Goal: Navigation & Orientation: Find specific page/section

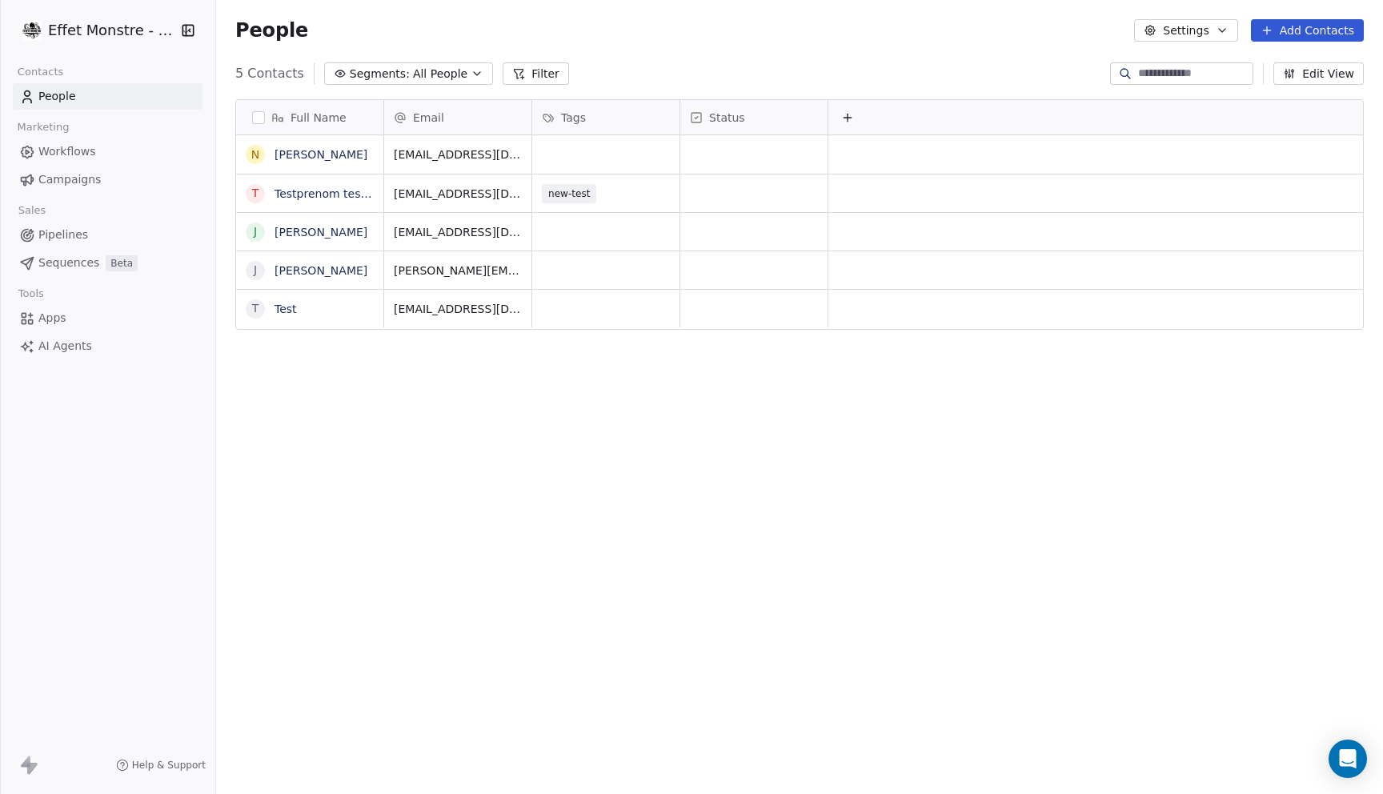
scroll to position [699, 1167]
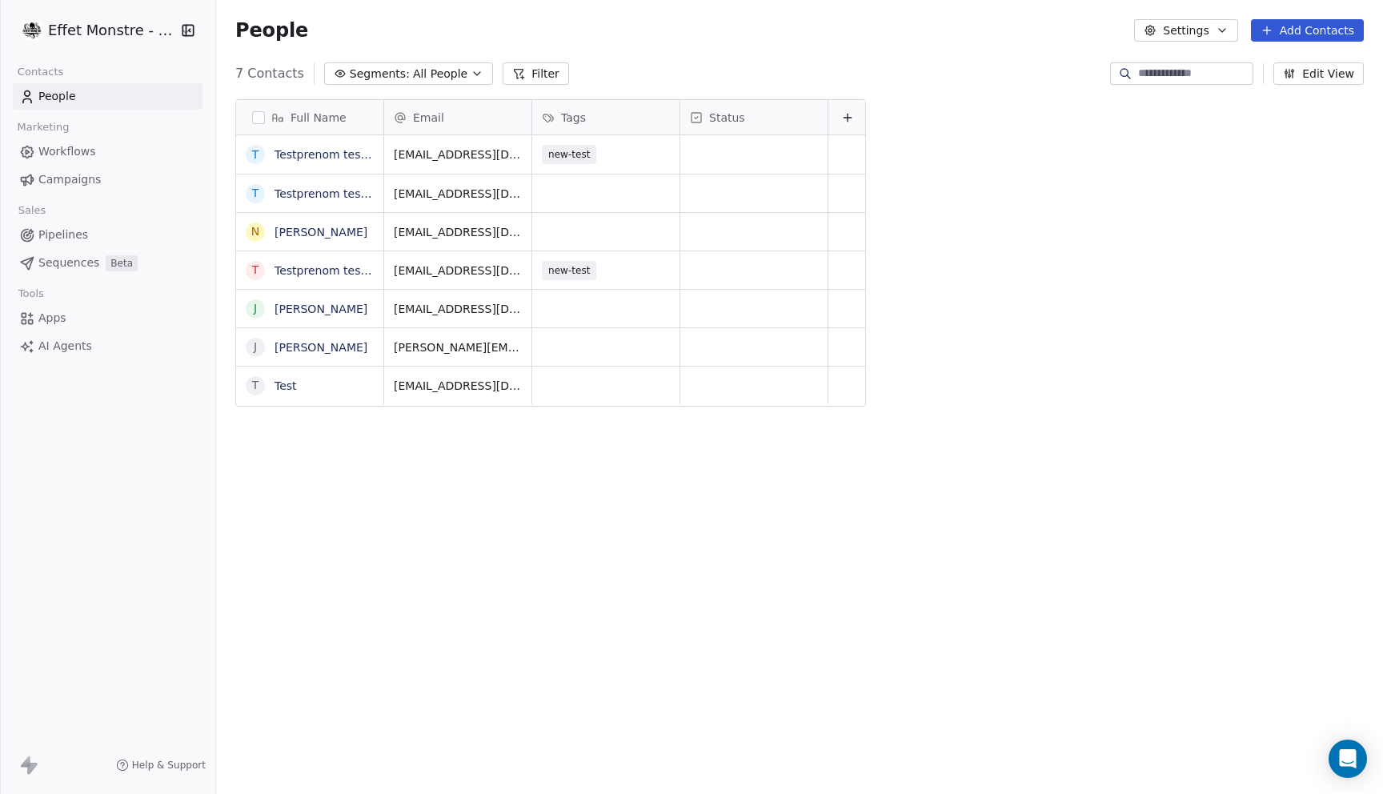
scroll to position [699, 1167]
